Goal: Task Accomplishment & Management: Manage account settings

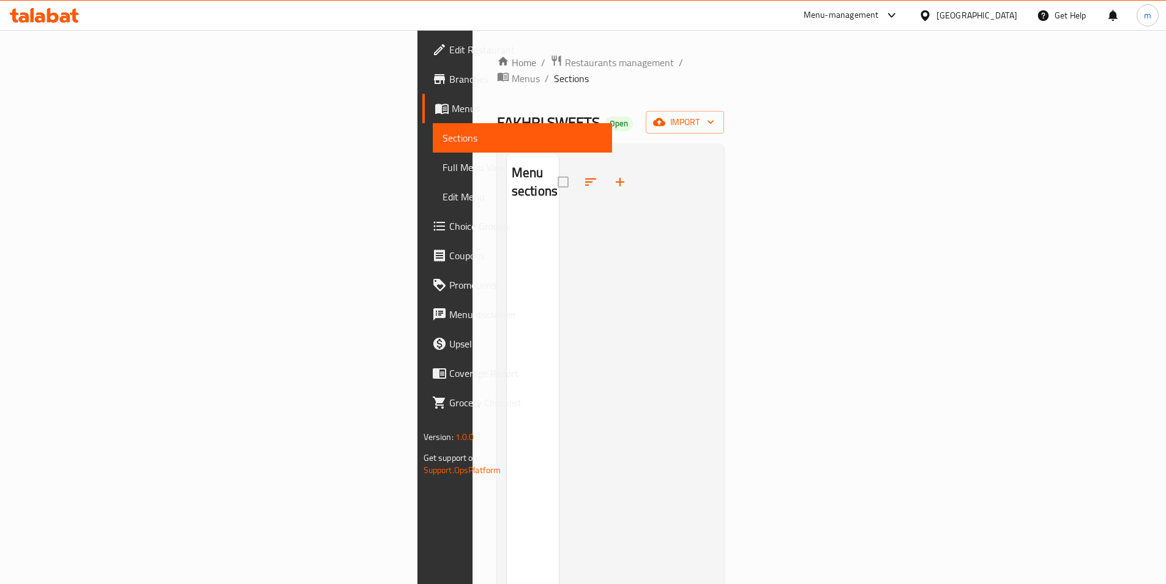
click at [433, 129] on link "Sections" at bounding box center [522, 137] width 179 height 29
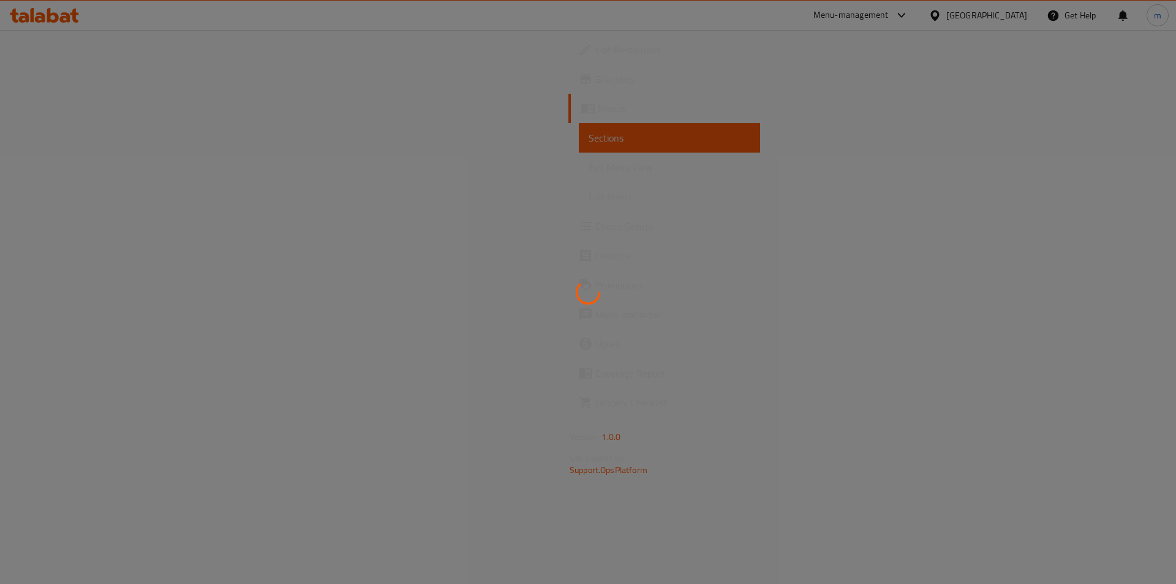
click at [989, 179] on div at bounding box center [588, 292] width 1176 height 584
click at [989, 181] on div at bounding box center [588, 292] width 1176 height 584
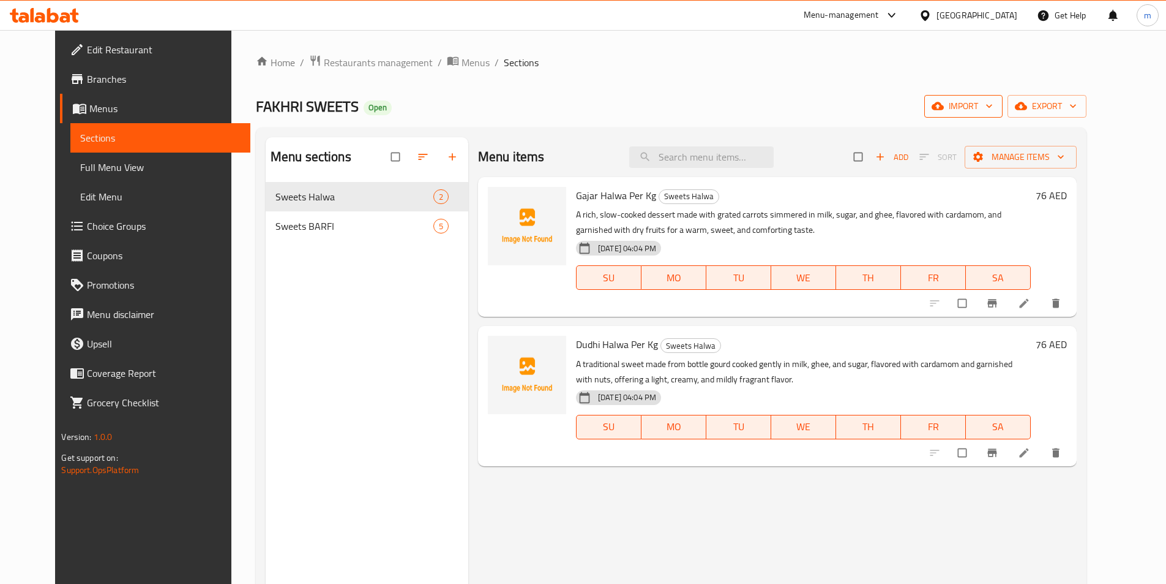
click at [993, 107] on span "import" at bounding box center [963, 106] width 59 height 15
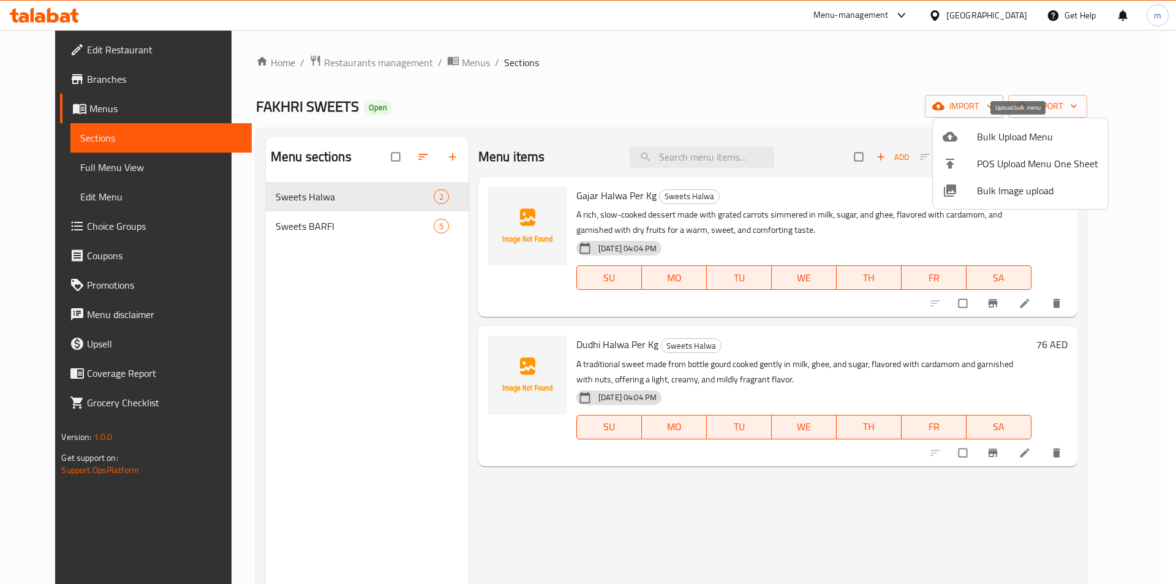
click at [1014, 129] on span "Bulk Upload Menu" at bounding box center [1037, 136] width 121 height 15
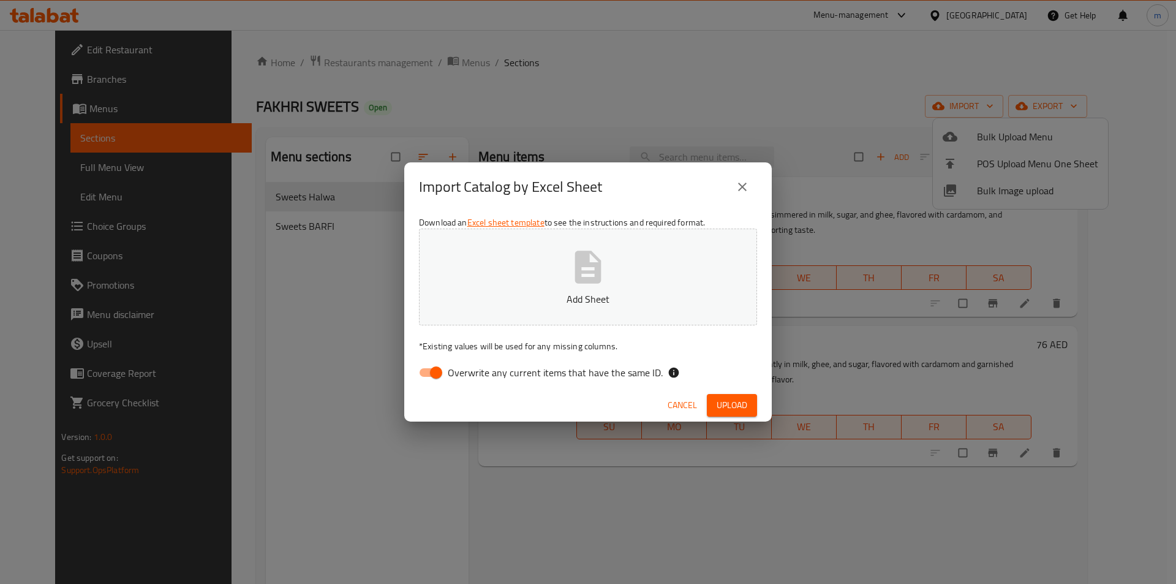
click at [434, 380] on input "Overwrite any current items that have the same ID." at bounding box center [436, 372] width 70 height 23
checkbox input "false"
click at [599, 252] on icon "button" at bounding box center [587, 266] width 39 height 39
click at [740, 396] on button "Upload" at bounding box center [732, 405] width 50 height 23
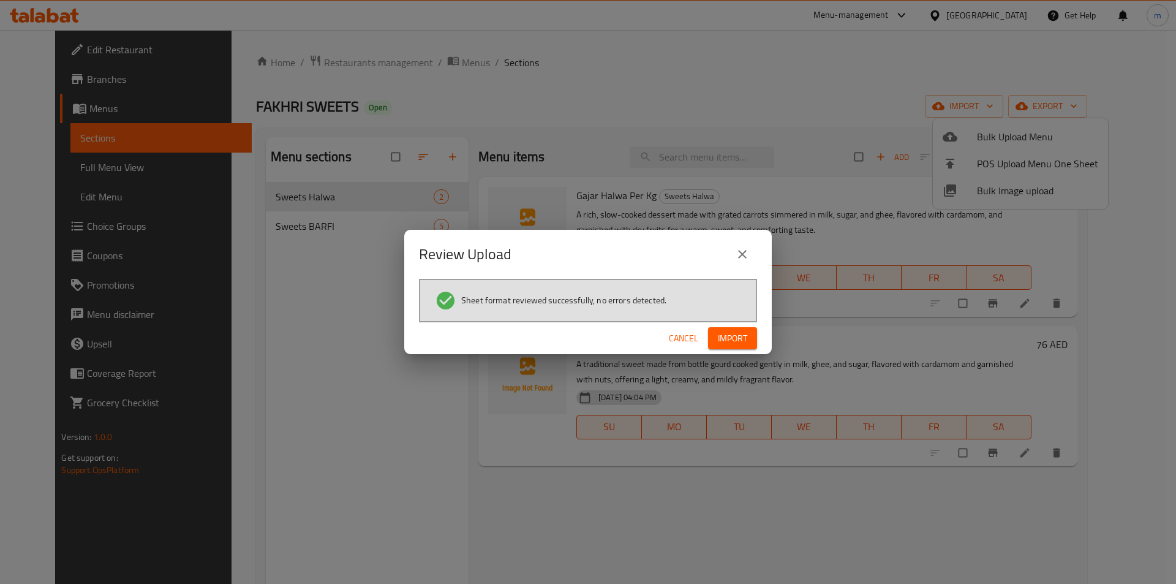
click at [715, 345] on button "Import" at bounding box center [732, 338] width 49 height 23
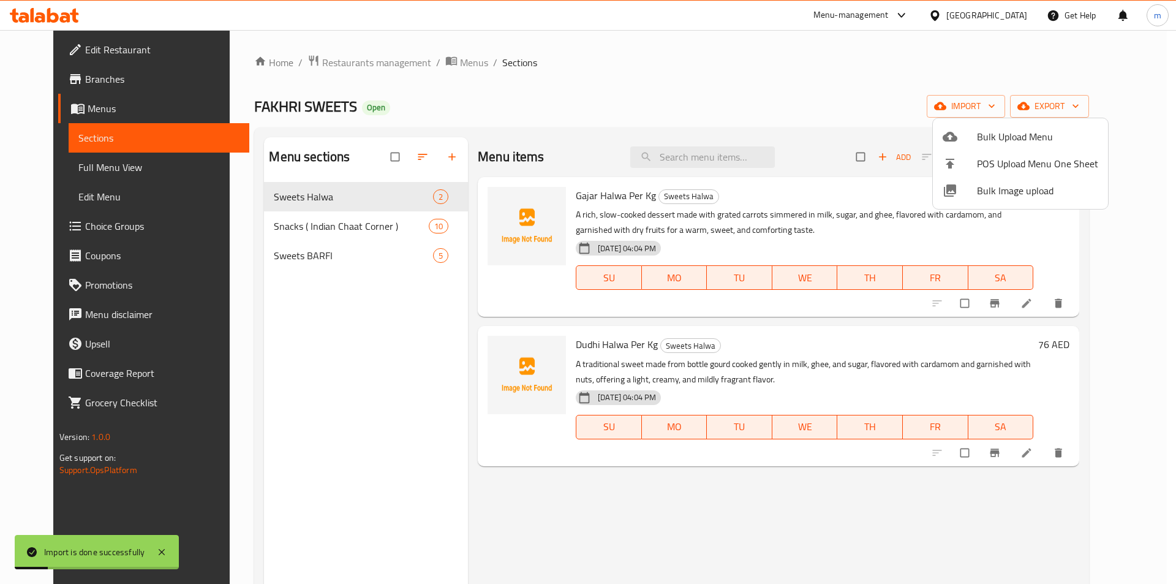
click at [115, 172] on div at bounding box center [588, 292] width 1176 height 584
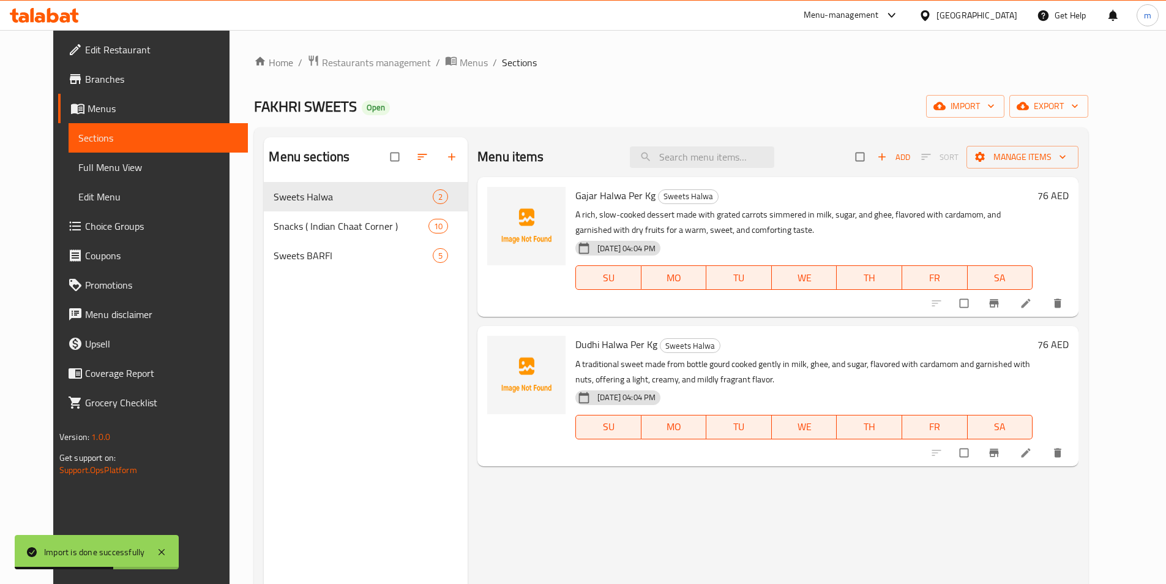
click at [129, 175] on link "Full Menu View" at bounding box center [158, 166] width 179 height 29
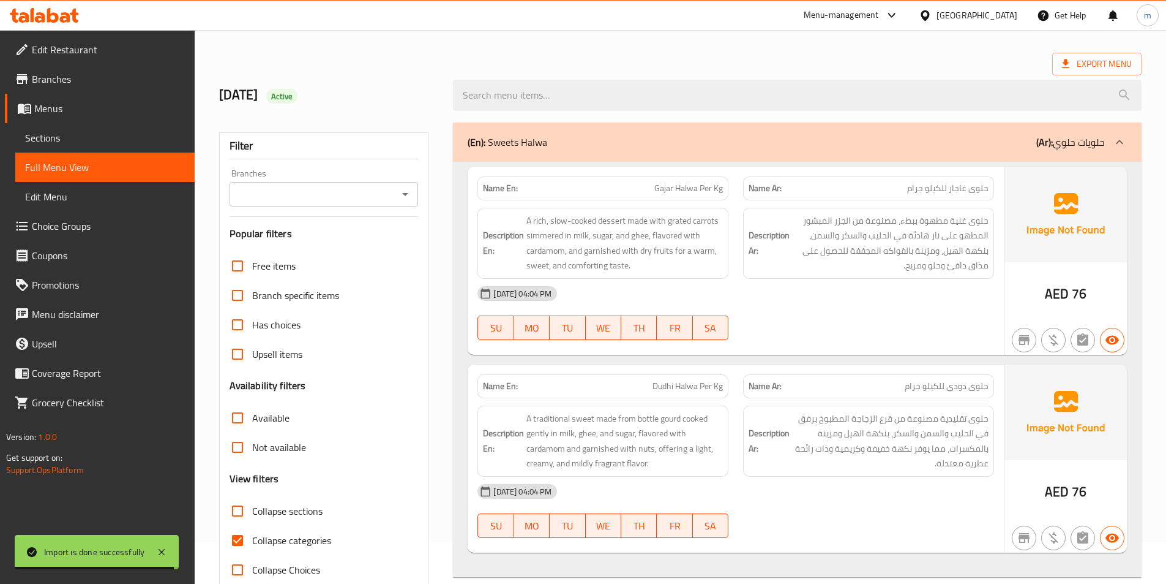
scroll to position [245, 0]
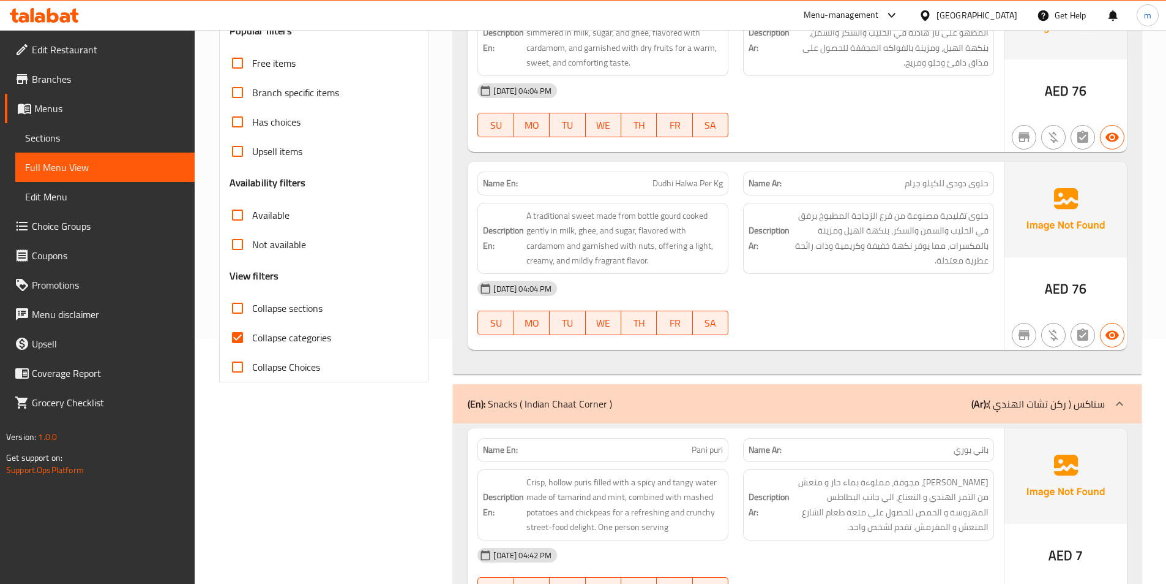
click at [268, 340] on span "Collapse categories" at bounding box center [291, 337] width 79 height 15
click at [252, 340] on input "Collapse categories" at bounding box center [237, 337] width 29 height 29
checkbox input "false"
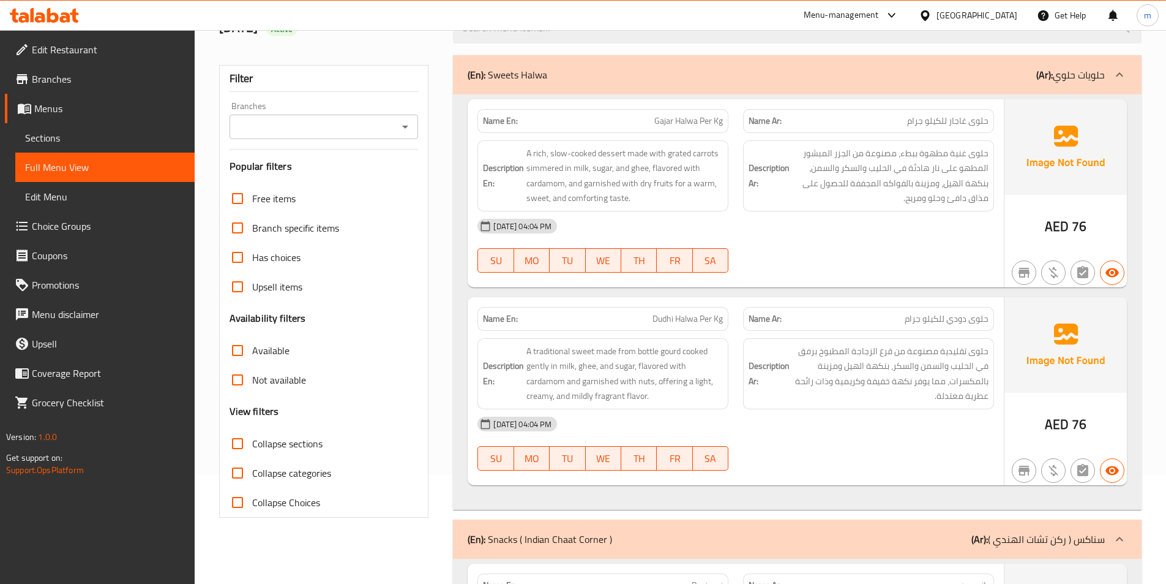
scroll to position [0, 0]
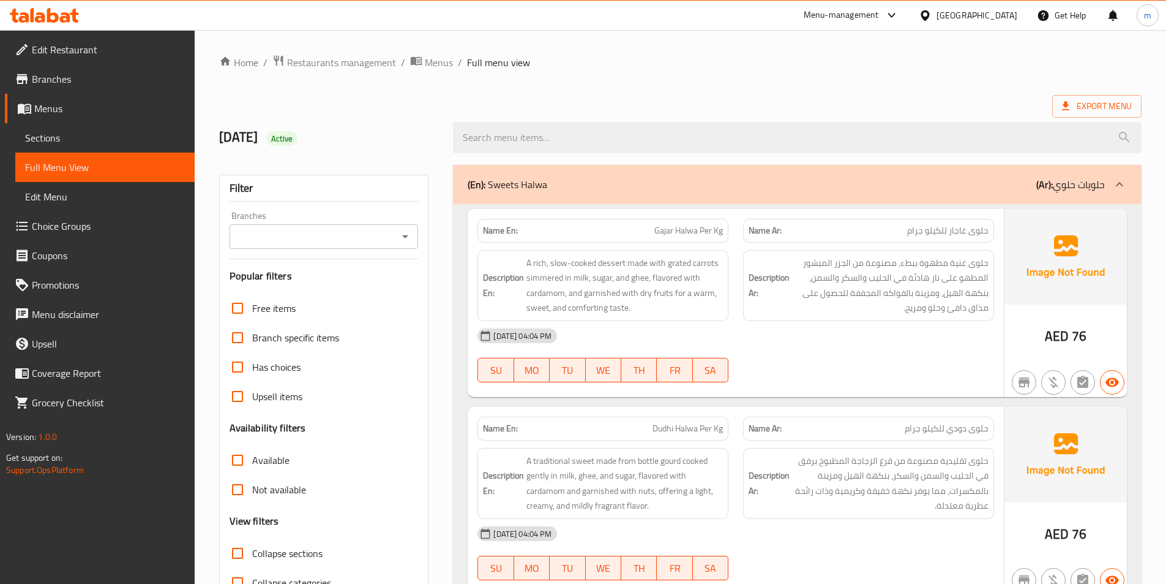
click at [1110, 172] on div "(En): Sweets Halwa (Ar): حلويات حلوي" at bounding box center [797, 184] width 689 height 39
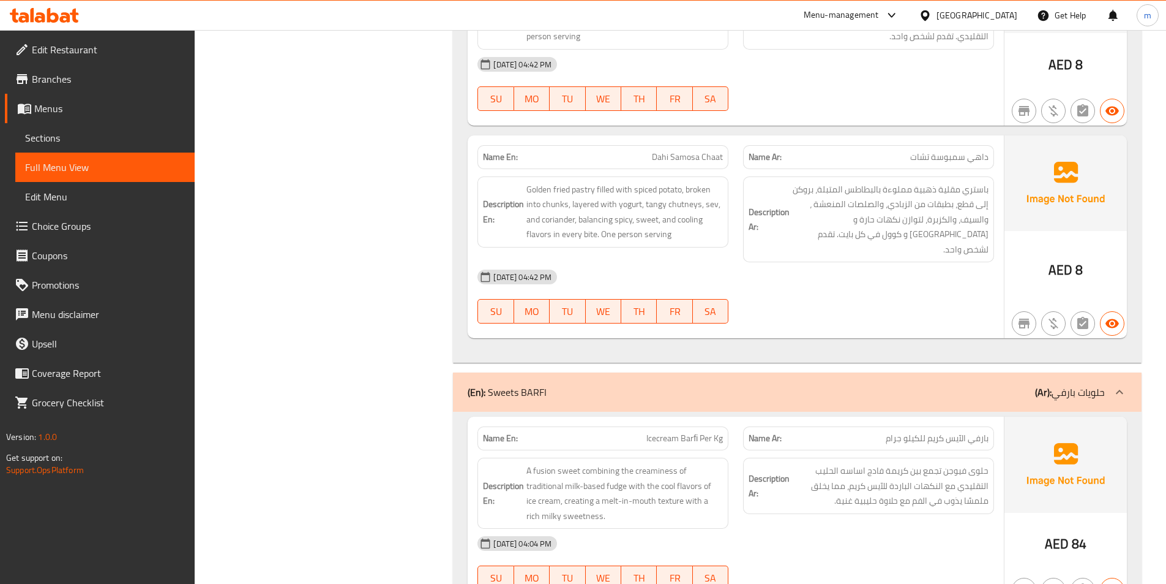
scroll to position [2021, 0]
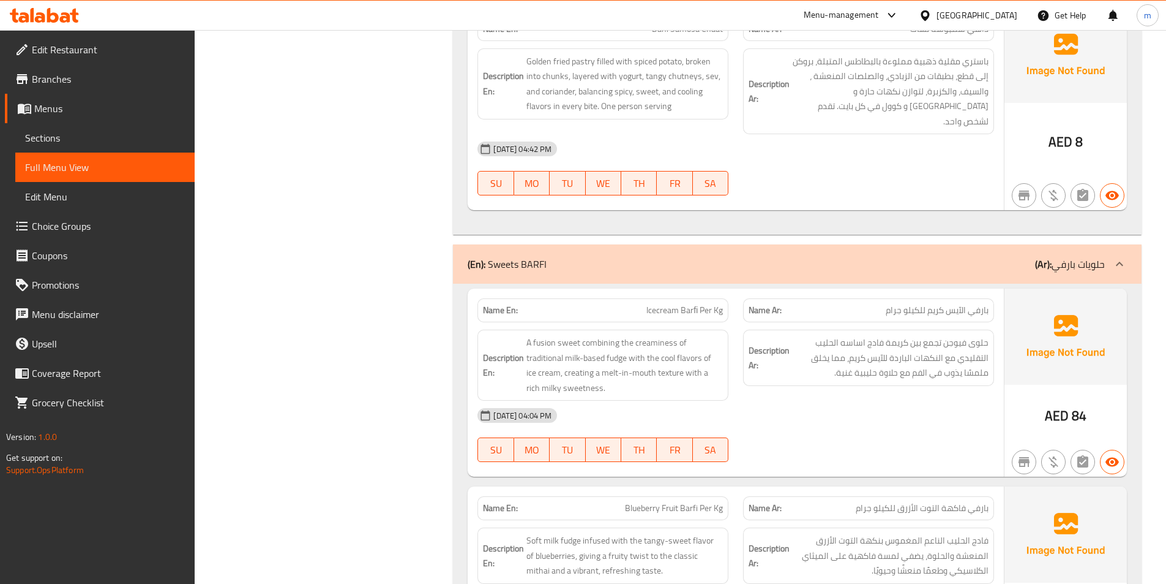
click at [1120, 257] on icon at bounding box center [1120, 264] width 15 height 15
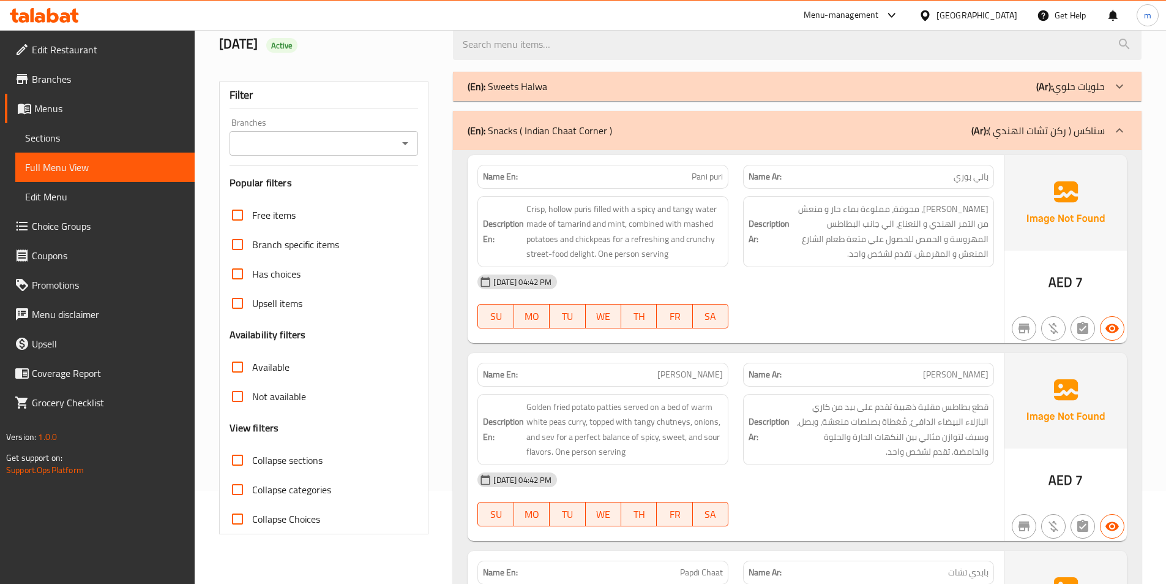
scroll to position [0, 0]
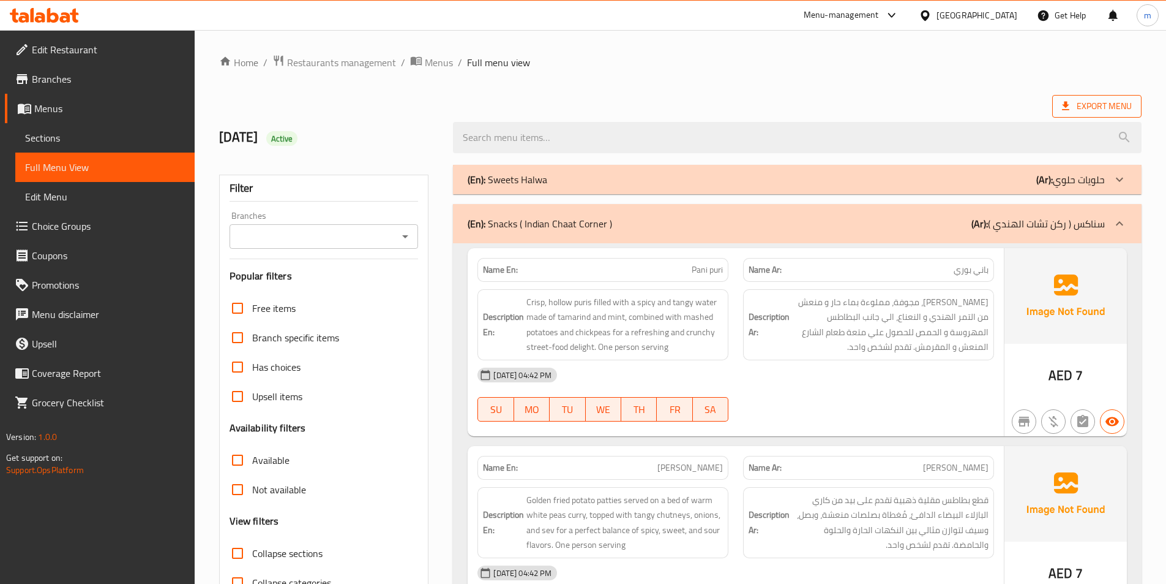
click at [1078, 109] on span "Export Menu" at bounding box center [1097, 106] width 70 height 15
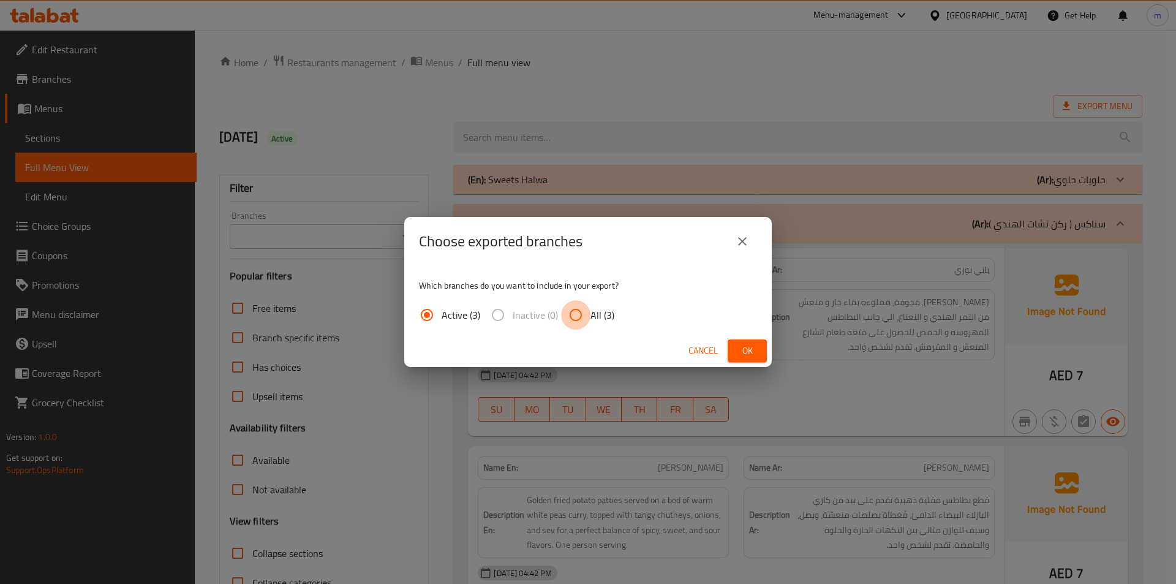
click at [567, 316] on input "All (3)" at bounding box center [575, 314] width 29 height 29
radio input "true"
click at [765, 350] on button "Ok" at bounding box center [746, 350] width 39 height 23
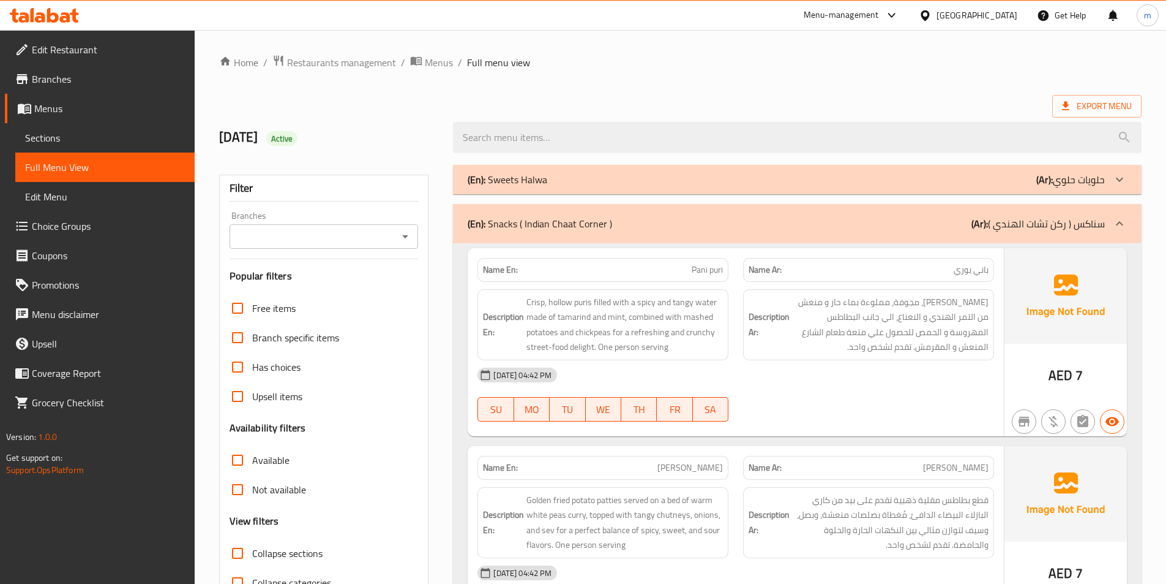
click at [82, 133] on span "Sections" at bounding box center [105, 137] width 160 height 15
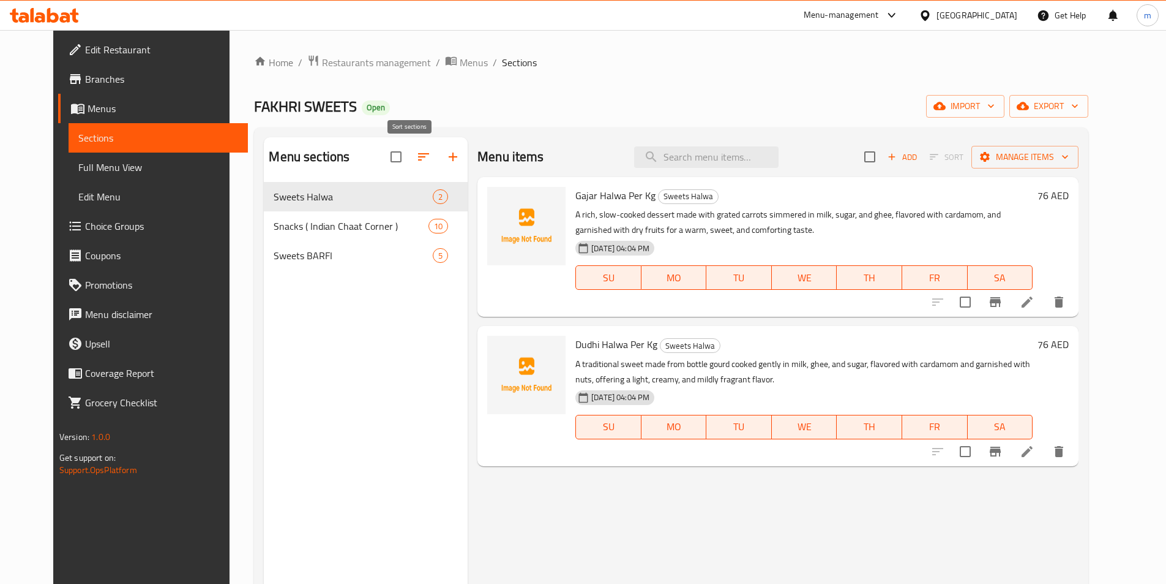
click at [409, 163] on button "button" at bounding box center [423, 156] width 29 height 29
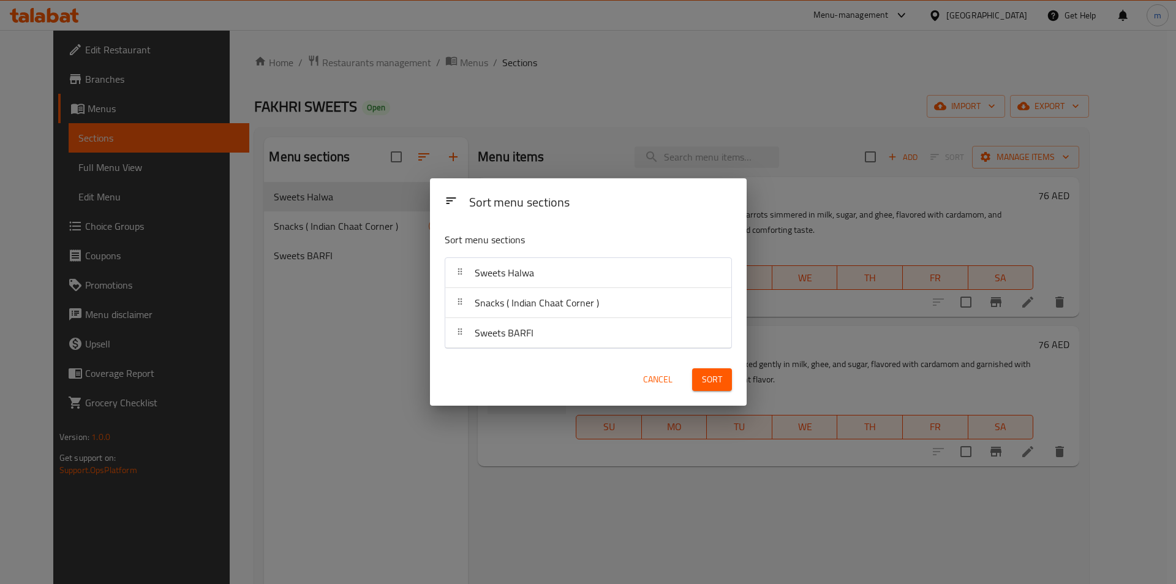
click at [418, 228] on div "Sort menu sections Sort menu sections Sweets Halwa Snacks ( Indian Chaat Corner…" at bounding box center [588, 292] width 1176 height 584
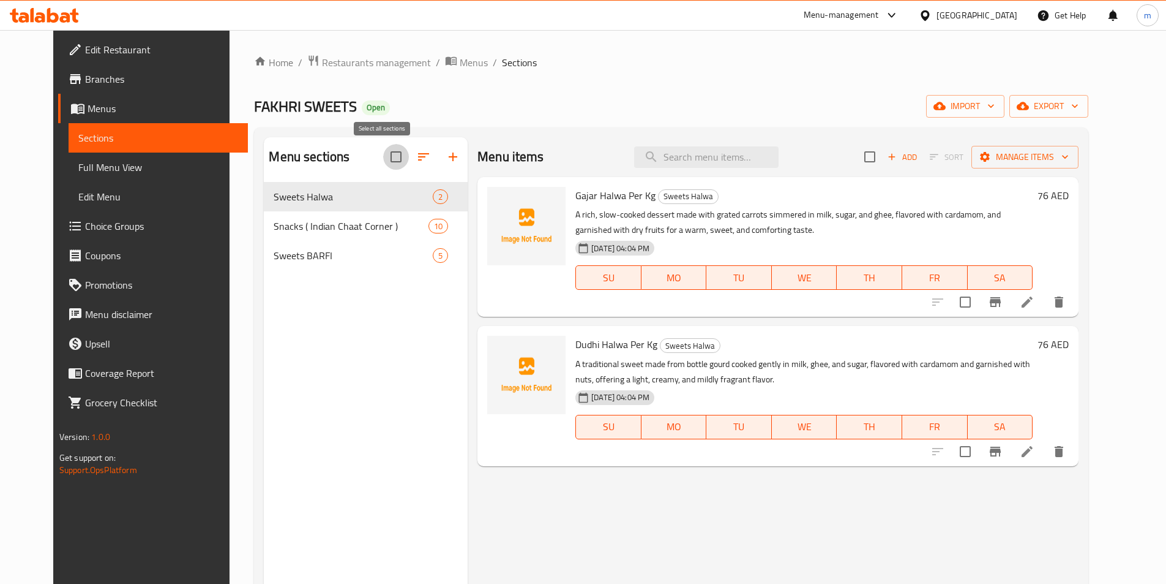
click at [383, 160] on input "checkbox" at bounding box center [396, 157] width 26 height 26
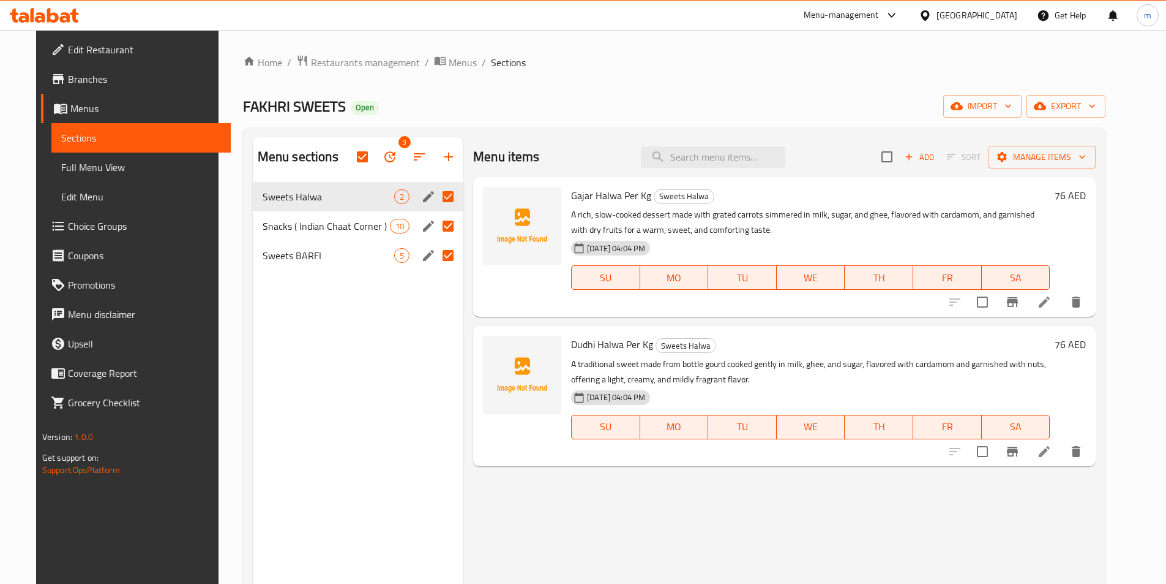
click at [397, 281] on div "Menu sections 3 Sweets Halwa 2 Snacks ( Indian Chaat Corner ) 10 Sweets BARFI 5" at bounding box center [358, 429] width 211 height 584
click at [364, 154] on input "checkbox" at bounding box center [363, 157] width 26 height 26
checkbox input "false"
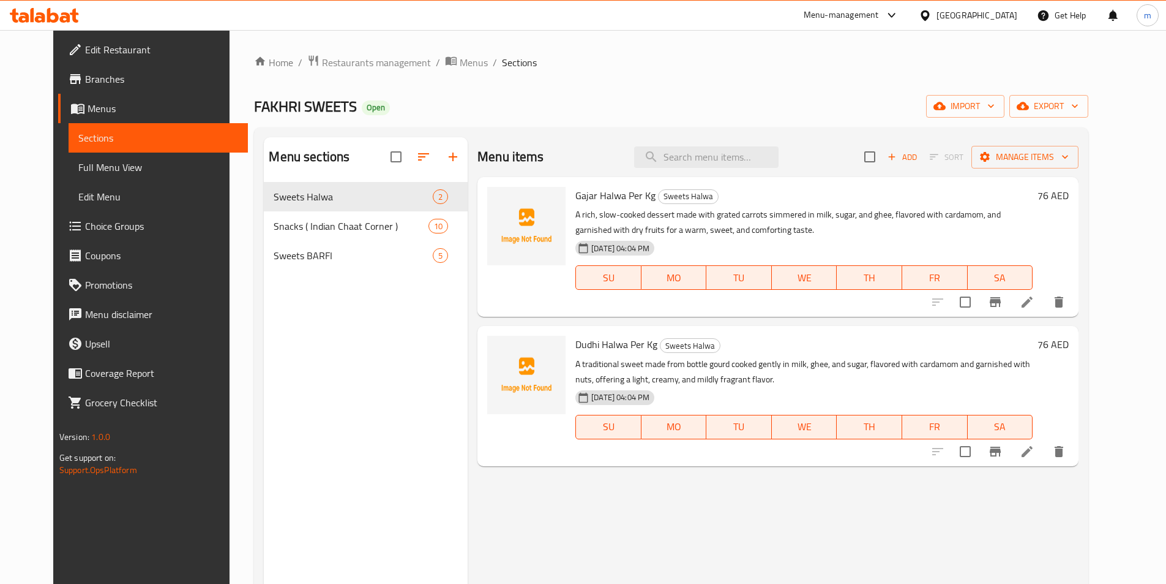
click at [400, 306] on div "Menu sections Sweets Halwa 2 Snacks ( Indian Chaat Corner ) 10 Sweets BARFI 5" at bounding box center [366, 429] width 204 height 584
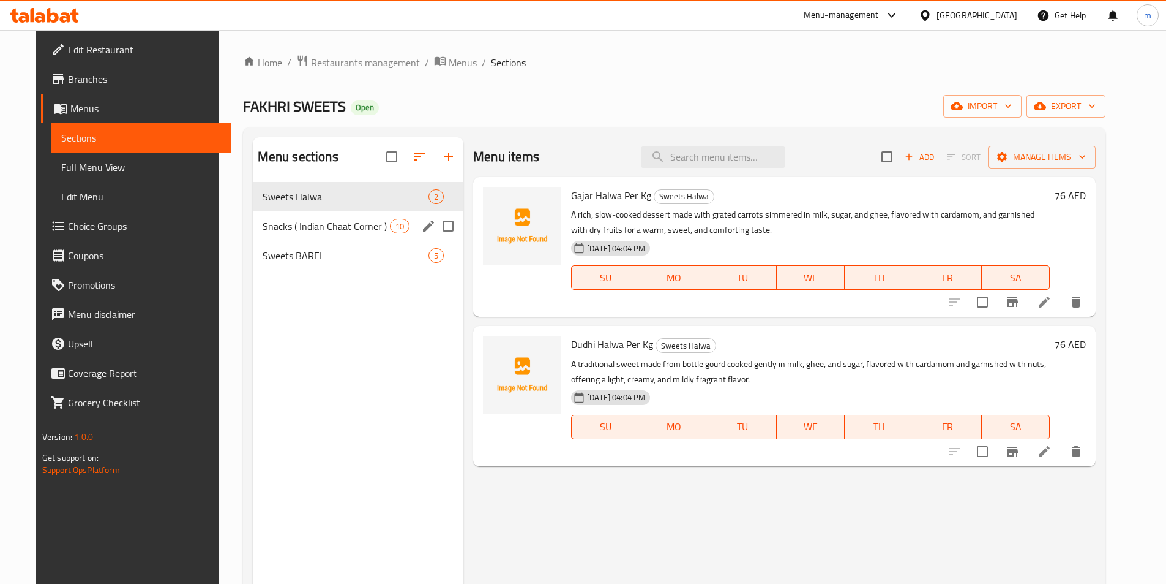
click at [435, 230] on input "Menu sections" at bounding box center [448, 226] width 26 height 26
checkbox input "true"
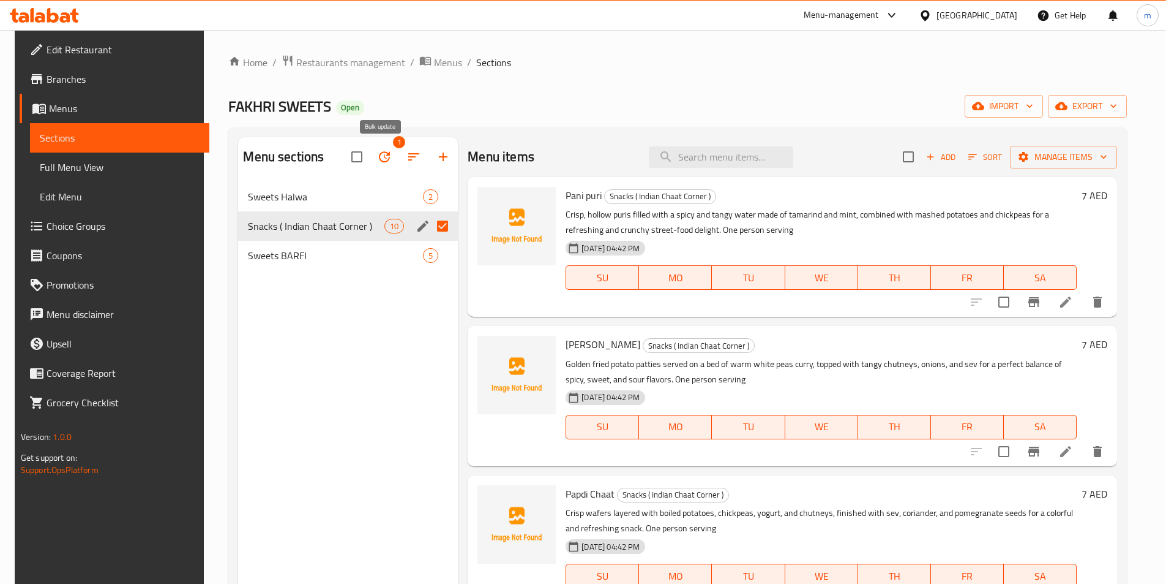
click at [392, 159] on button "button" at bounding box center [384, 156] width 29 height 29
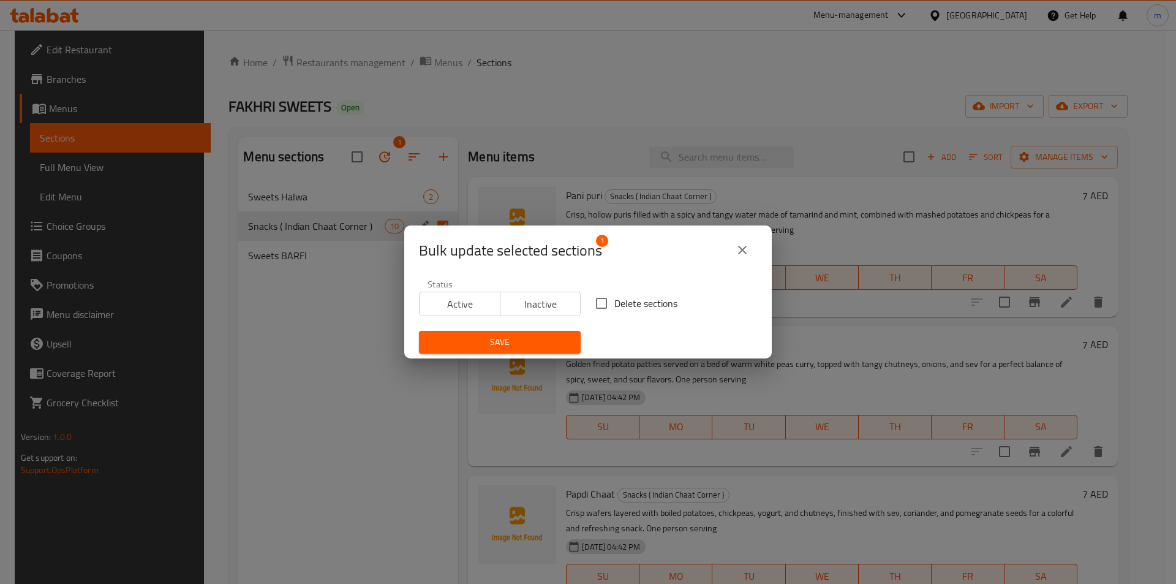
click at [619, 306] on span "Delete sections" at bounding box center [645, 303] width 63 height 15
click at [614, 306] on input "Delete sections" at bounding box center [601, 303] width 26 height 26
checkbox input "true"
click at [545, 341] on span "Save" at bounding box center [500, 341] width 142 height 15
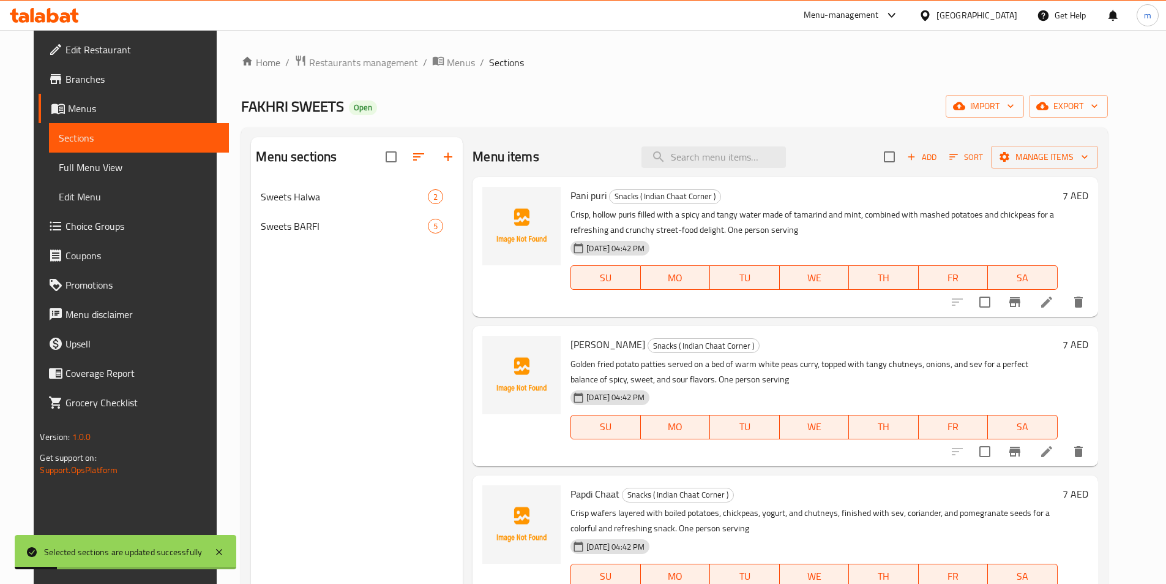
click at [301, 249] on div "Menu sections Sweets Halwa 2 Sweets BARFI 5" at bounding box center [357, 429] width 212 height 584
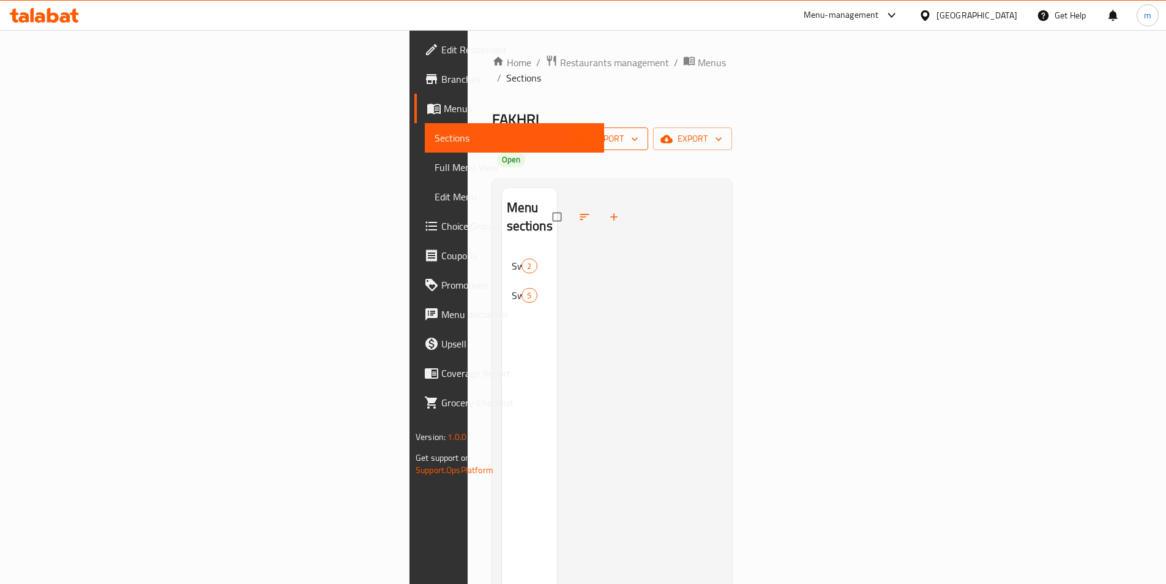
click at [639, 131] on span "import" at bounding box center [609, 138] width 59 height 15
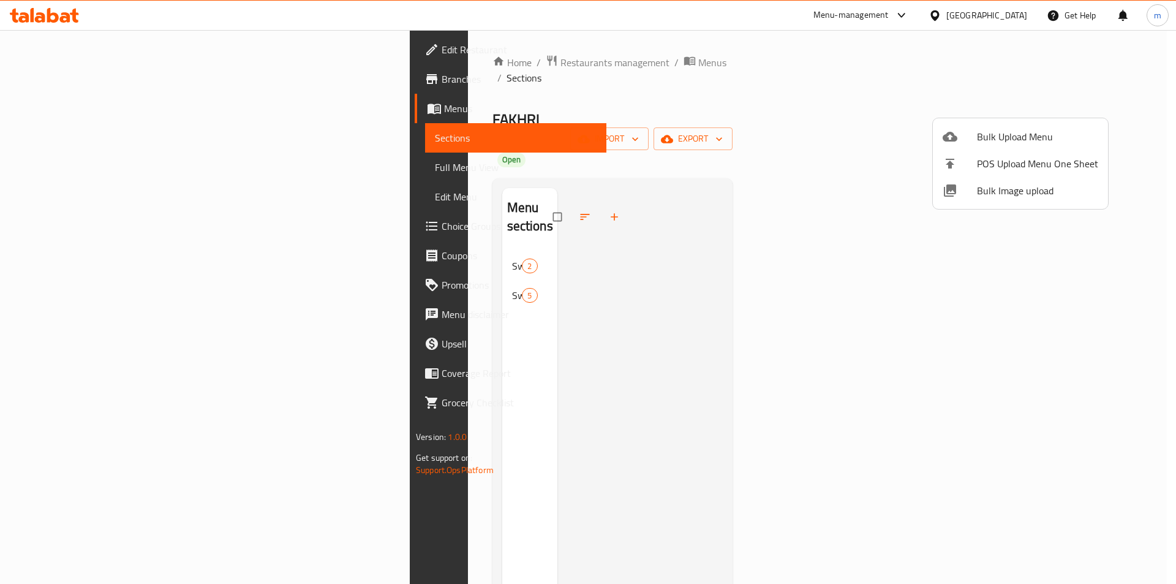
click at [829, 179] on div at bounding box center [588, 292] width 1176 height 584
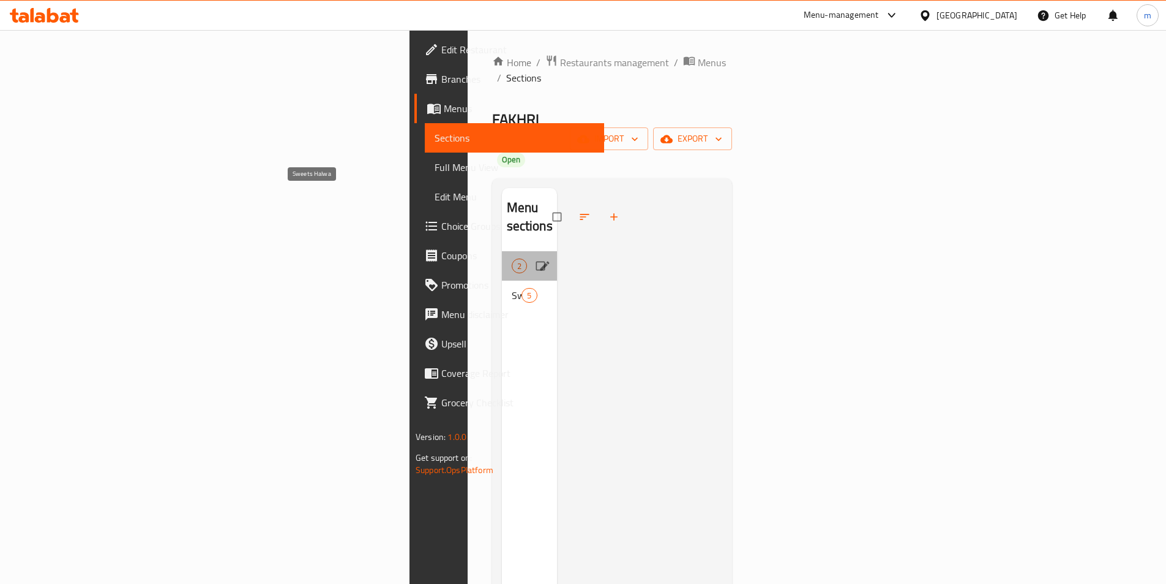
click at [512, 258] on span "Sweets Halwa" at bounding box center [512, 265] width 0 height 15
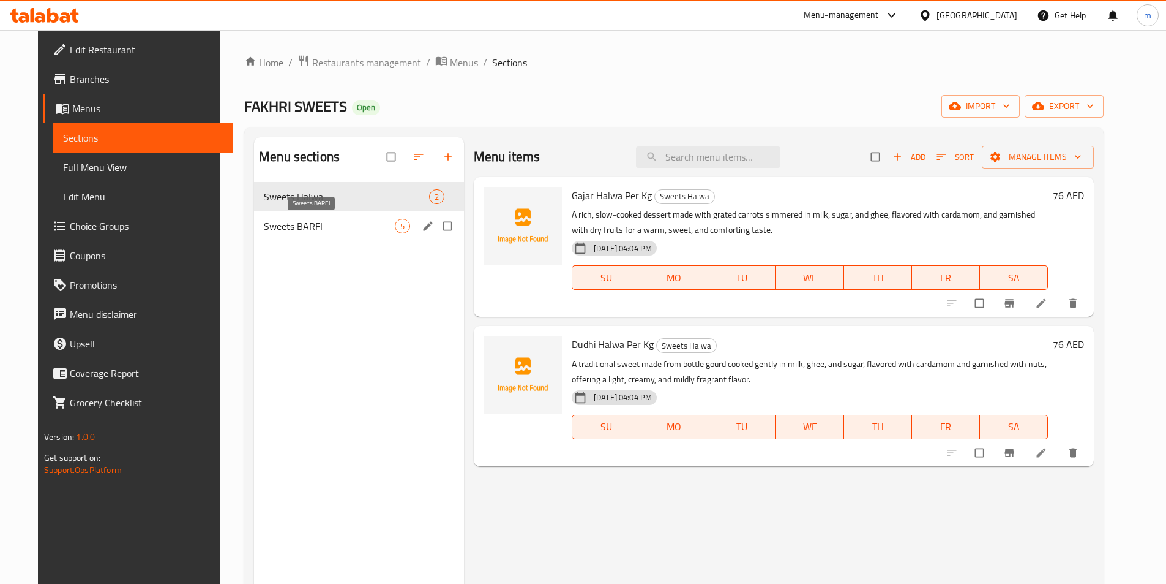
click at [306, 227] on span "Sweets BARFI" at bounding box center [329, 226] width 131 height 15
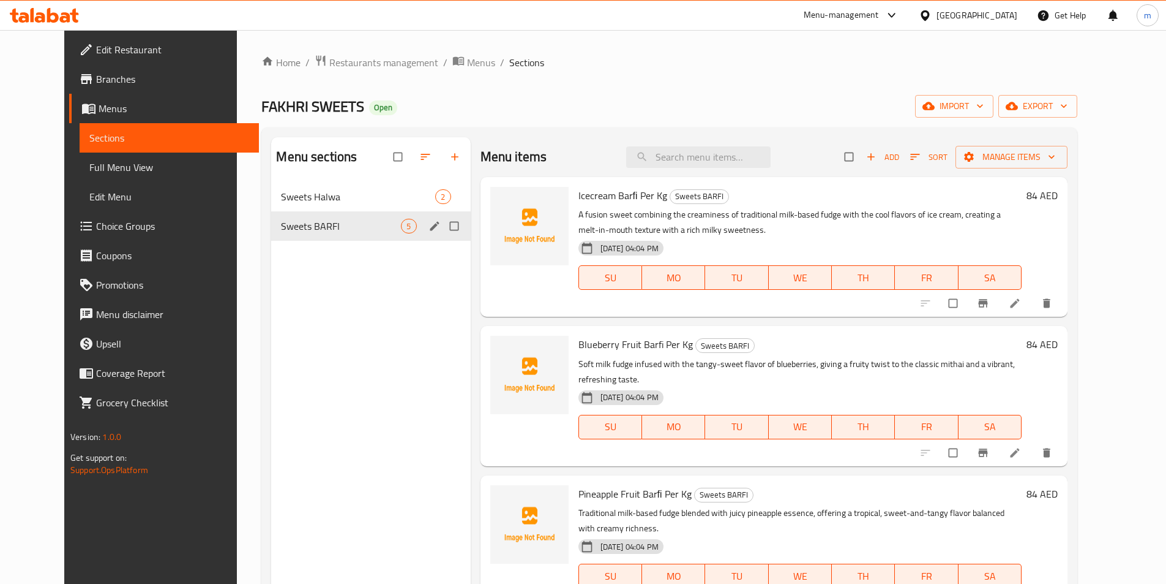
click at [332, 205] on div "Sweets Halwa 2" at bounding box center [370, 196] width 199 height 29
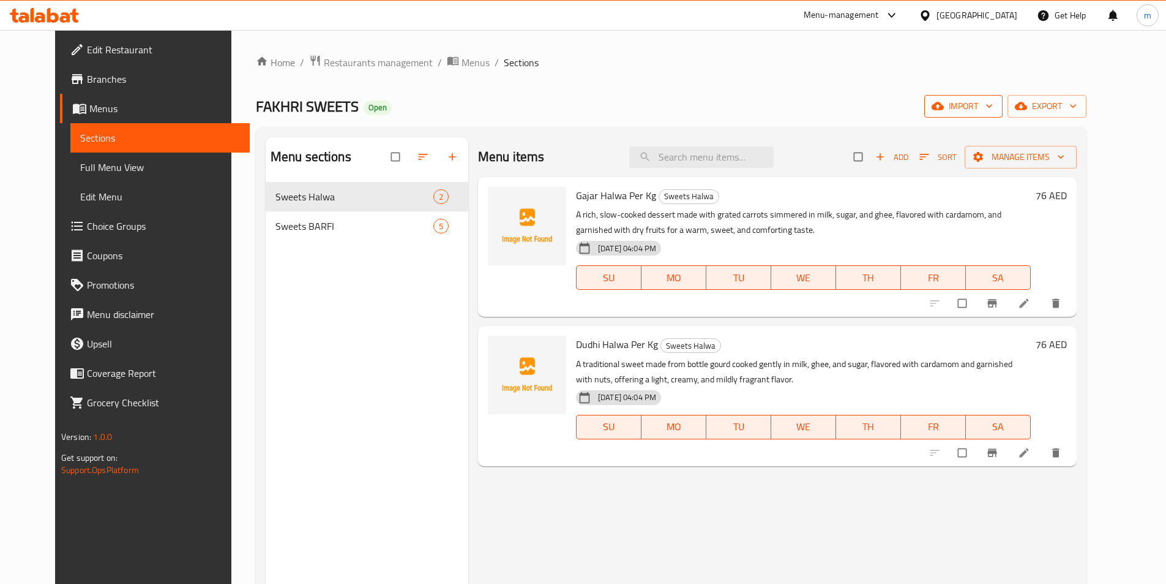
click at [993, 101] on span "import" at bounding box center [963, 106] width 59 height 15
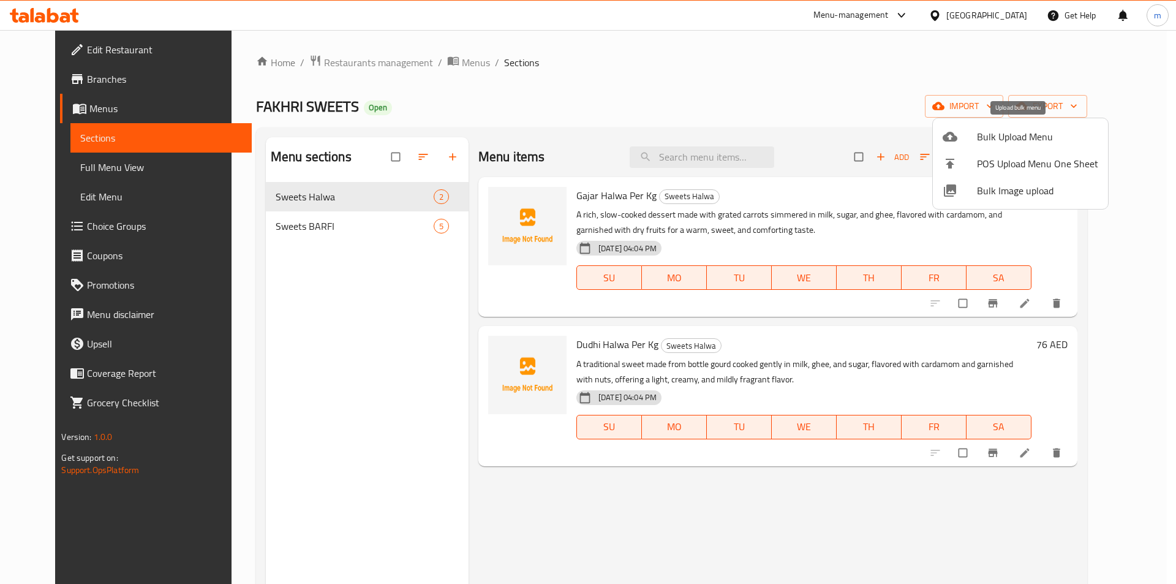
click at [1018, 131] on span "Bulk Upload Menu" at bounding box center [1037, 136] width 121 height 15
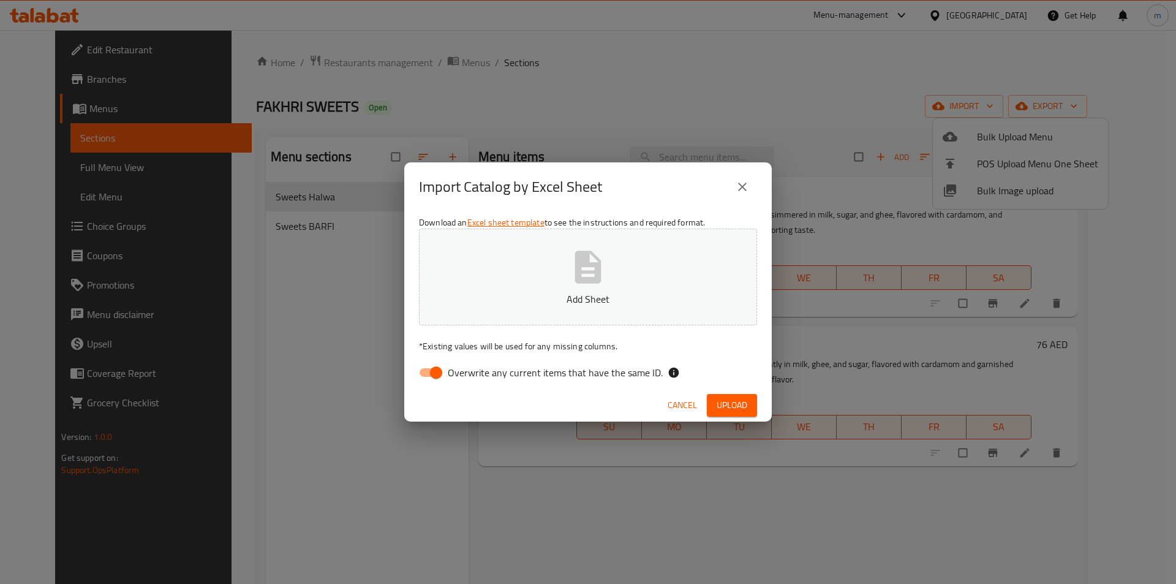
click at [430, 367] on input "Overwrite any current items that have the same ID." at bounding box center [436, 372] width 70 height 23
checkbox input "false"
click at [543, 310] on button "Add Sheet" at bounding box center [588, 276] width 338 height 97
click at [724, 400] on span "Upload" at bounding box center [731, 404] width 31 height 15
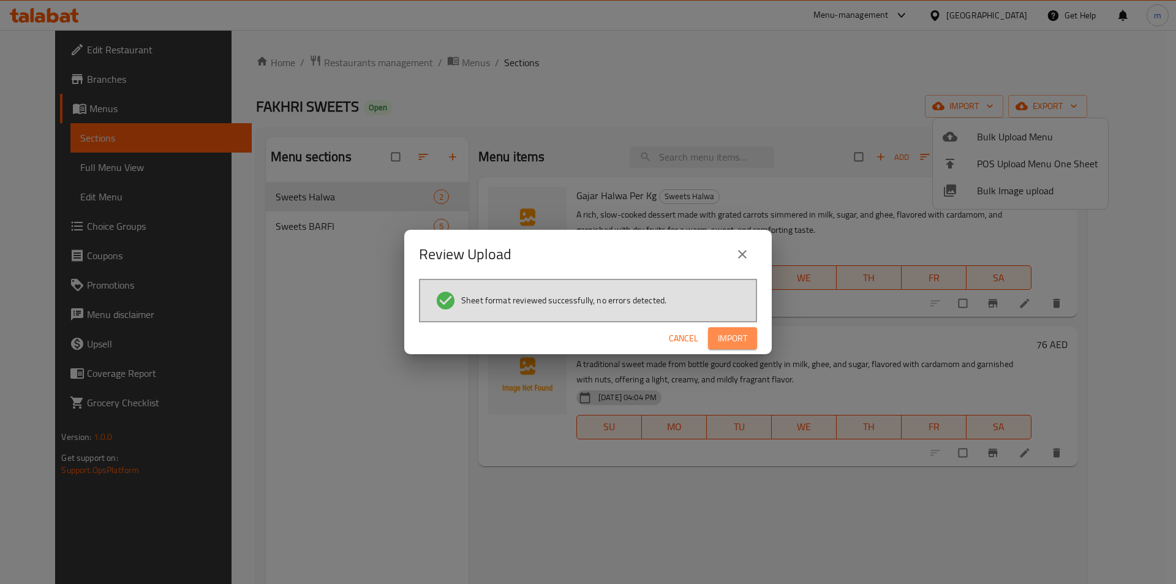
click at [715, 338] on button "Import" at bounding box center [732, 338] width 49 height 23
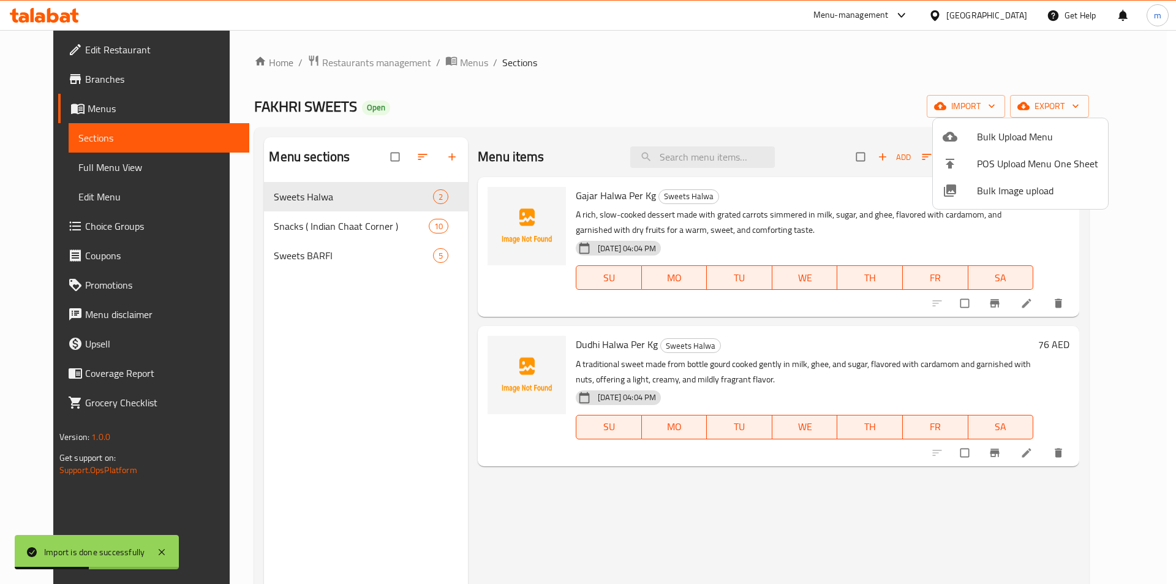
click at [367, 223] on div at bounding box center [588, 292] width 1176 height 584
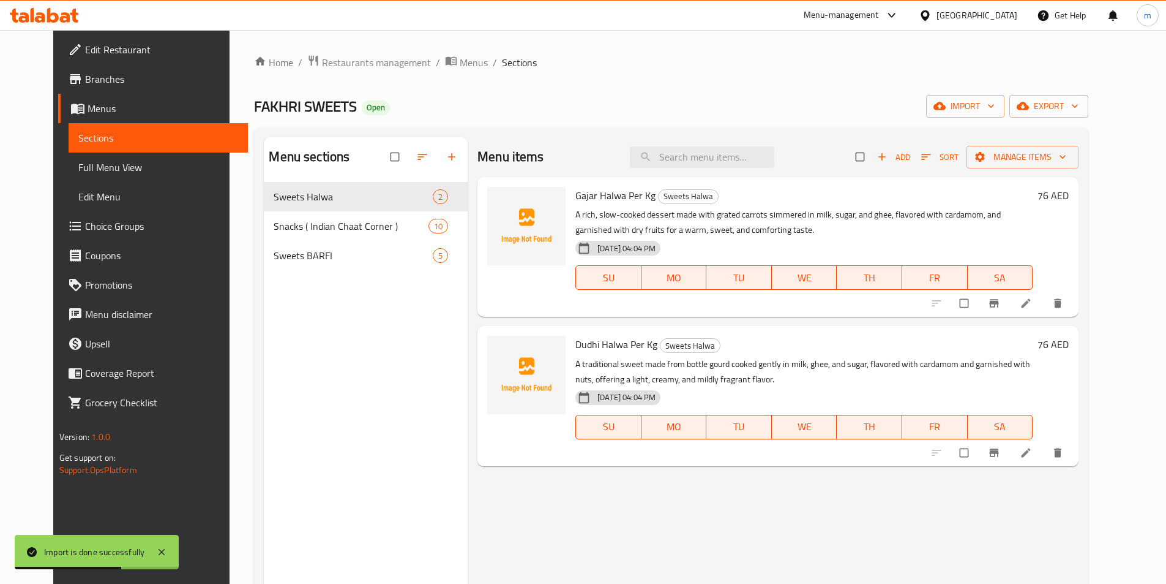
click at [91, 159] on link "Full Menu View" at bounding box center [158, 166] width 179 height 29
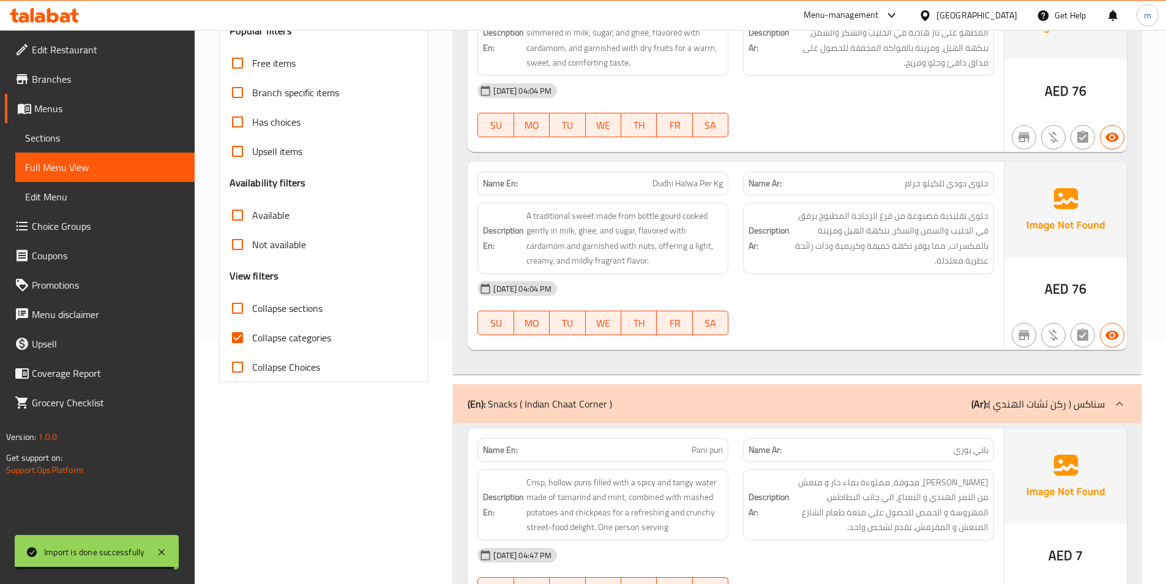
click at [246, 339] on input "Collapse categories" at bounding box center [237, 337] width 29 height 29
checkbox input "false"
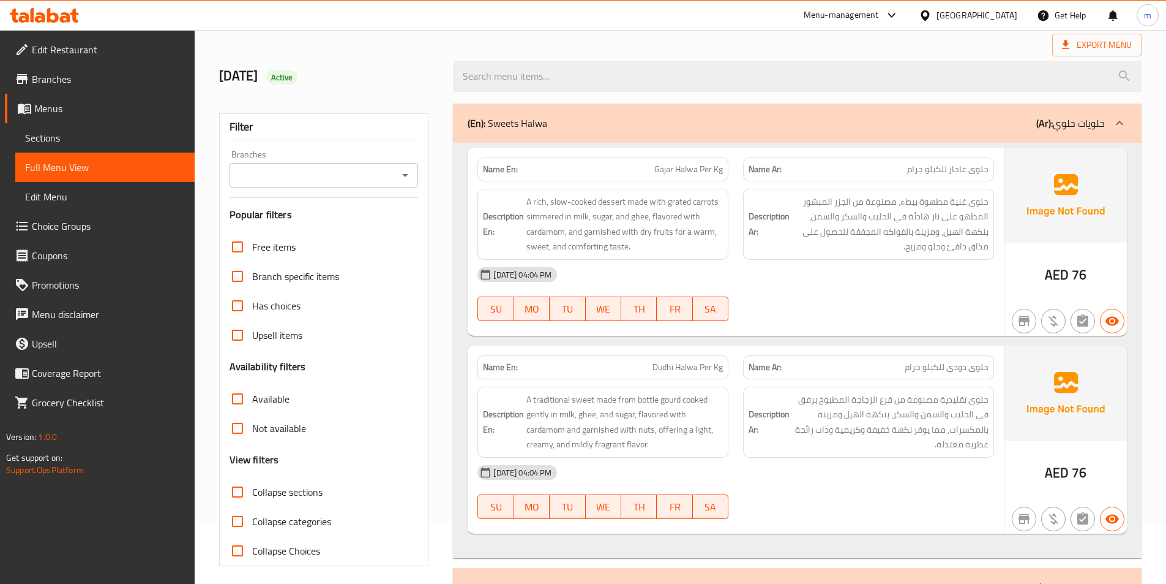
click at [1083, 133] on div "(En): Sweets Halwa (Ar): حلويات حلوي" at bounding box center [797, 122] width 689 height 39
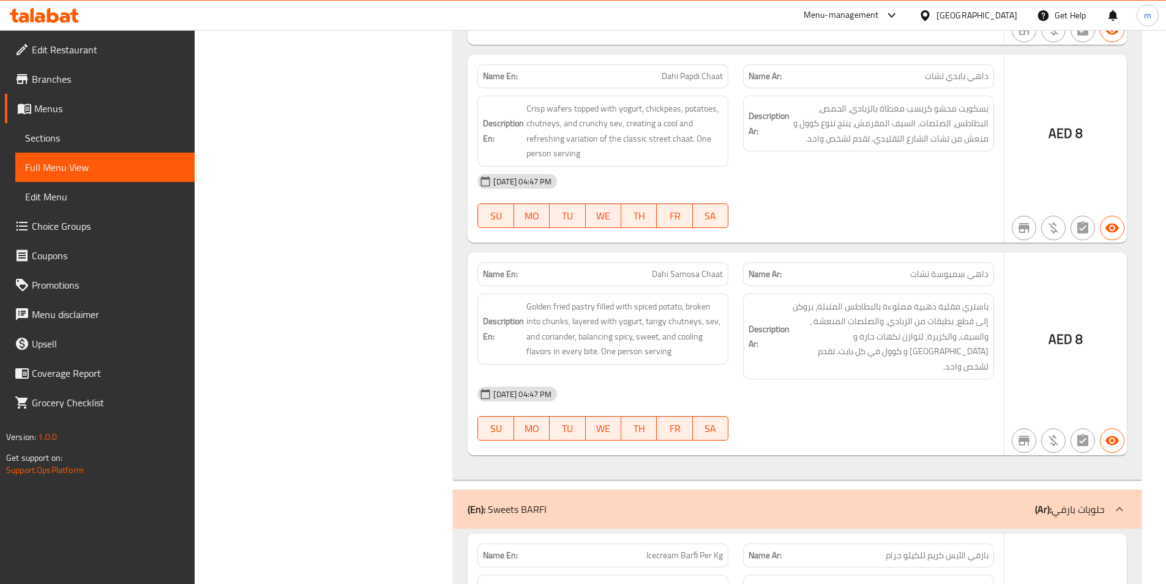
scroll to position [2082, 0]
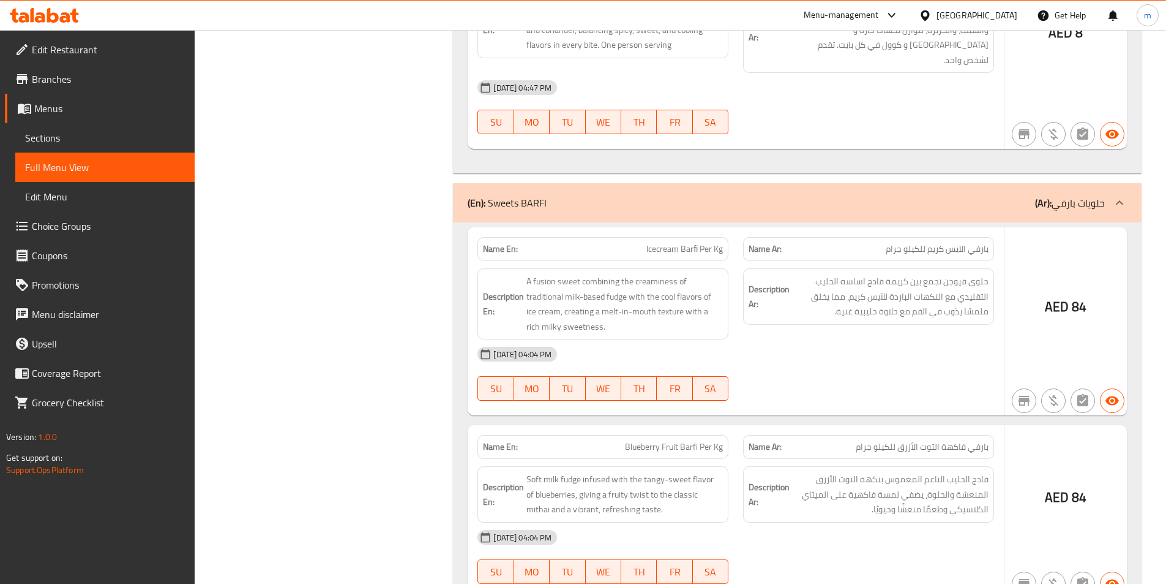
click at [1113, 200] on div at bounding box center [1119, 202] width 29 height 29
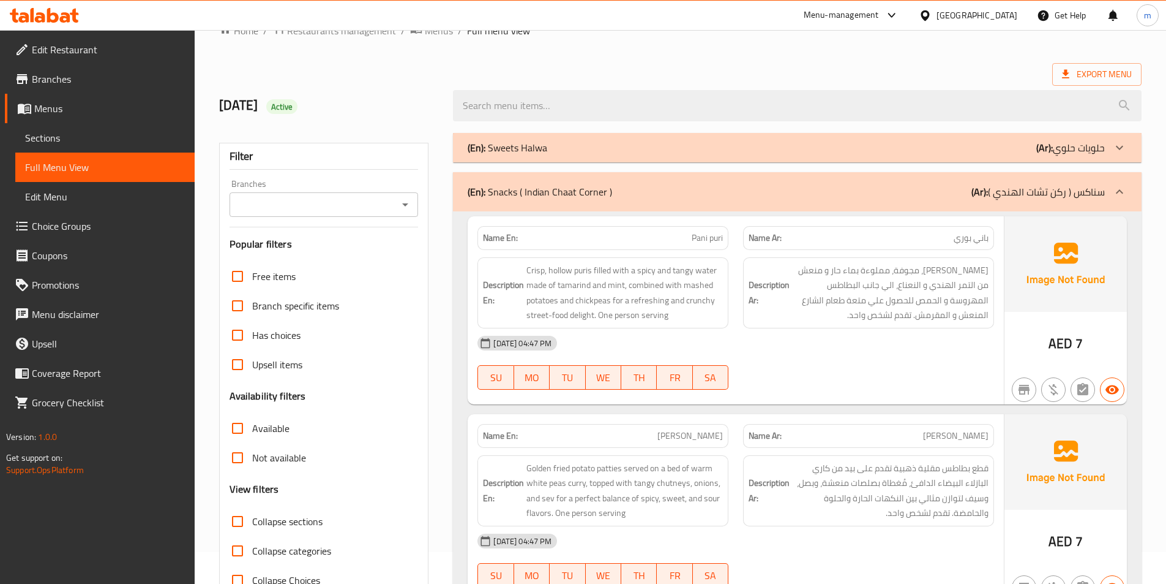
scroll to position [0, 0]
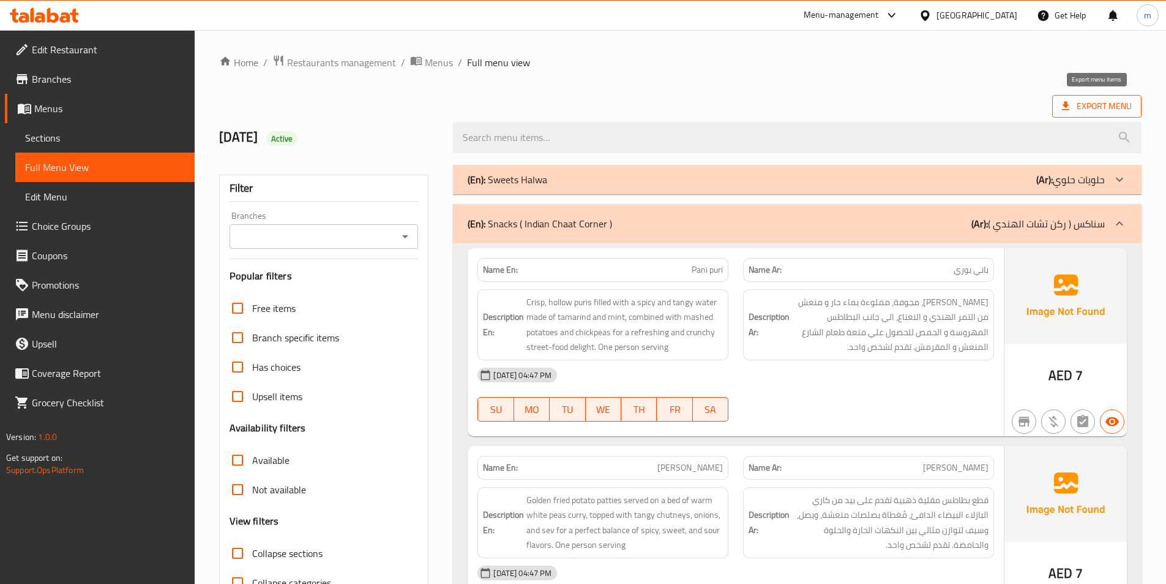
click at [1077, 99] on span "Export Menu" at bounding box center [1097, 106] width 70 height 15
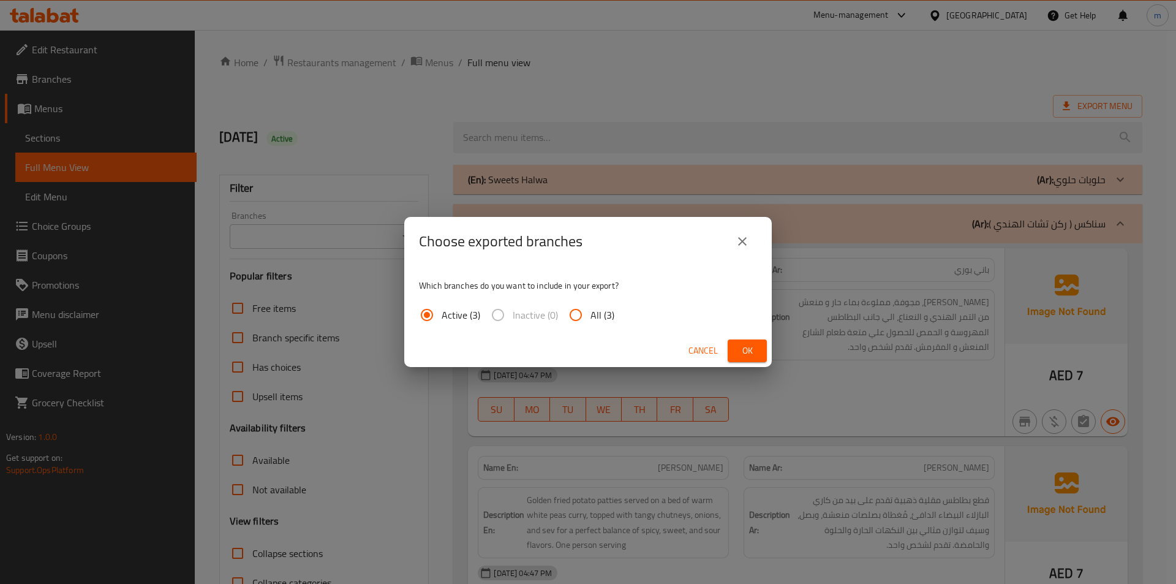
click at [581, 313] on input "All (3)" at bounding box center [575, 314] width 29 height 29
radio input "true"
drag, startPoint x: 754, startPoint y: 353, endPoint x: 761, endPoint y: 340, distance: 14.0
click at [755, 351] on span "Ok" at bounding box center [747, 350] width 20 height 15
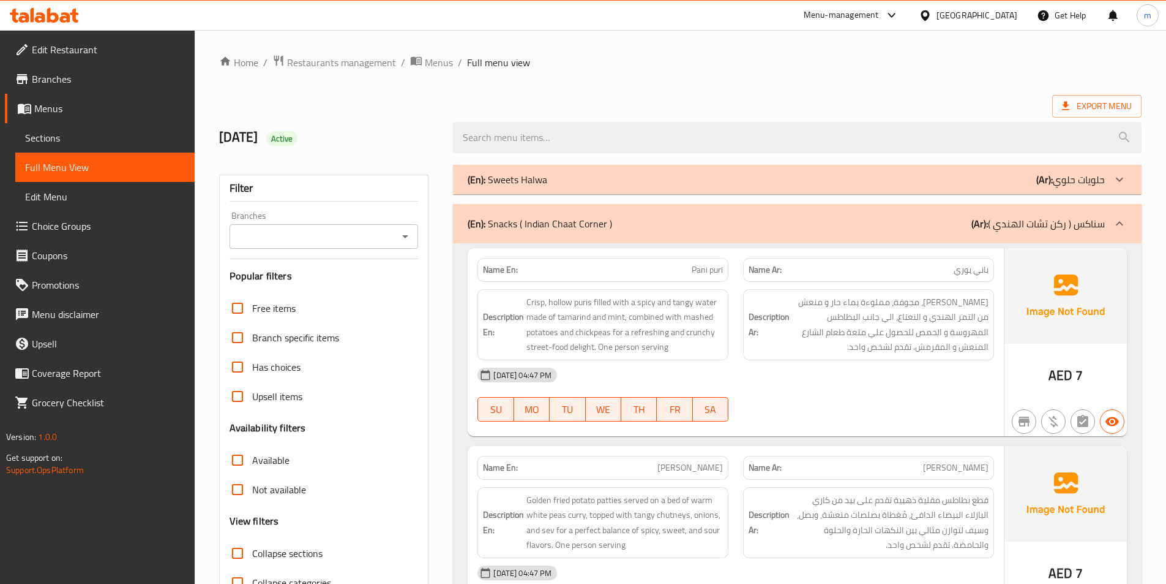
click at [793, 103] on div "Export Menu" at bounding box center [680, 106] width 923 height 23
click at [896, 100] on div "Export Menu" at bounding box center [680, 106] width 923 height 23
drag, startPoint x: 110, startPoint y: 140, endPoint x: 131, endPoint y: 152, distance: 24.5
click at [110, 140] on span "Sections" at bounding box center [105, 137] width 160 height 15
